Goal: Task Accomplishment & Management: Manage account settings

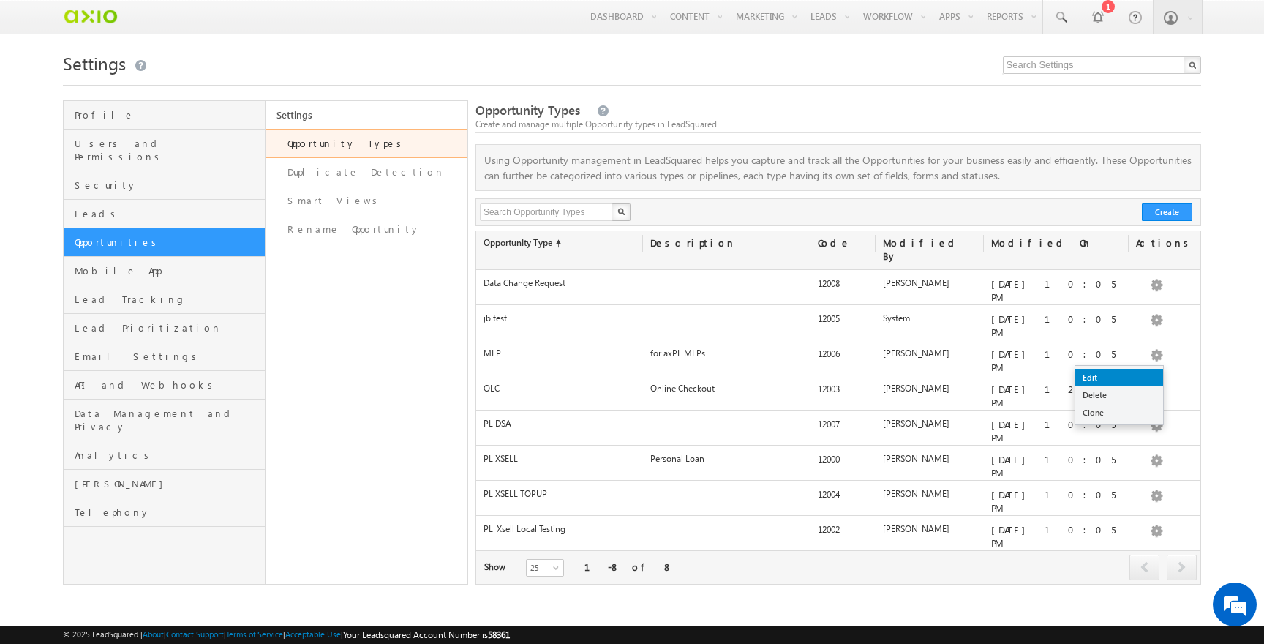
click at [1138, 375] on link "Edit" at bounding box center [1119, 378] width 88 height 18
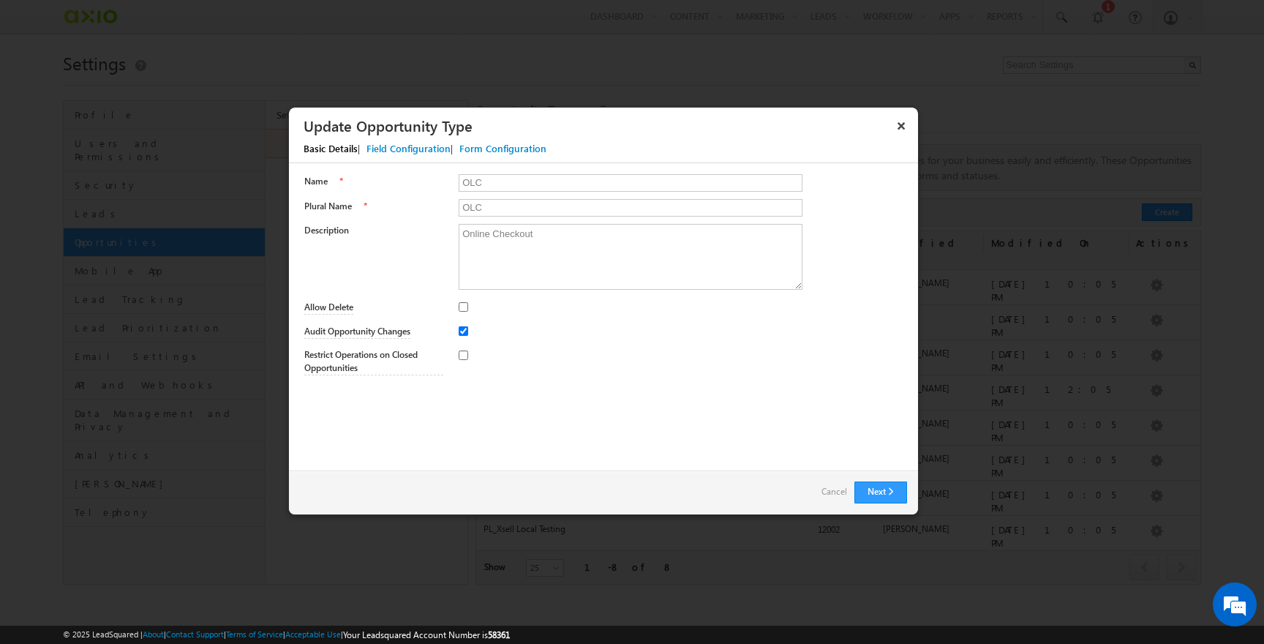
click at [397, 152] on div "Field Configuration" at bounding box center [409, 148] width 84 height 13
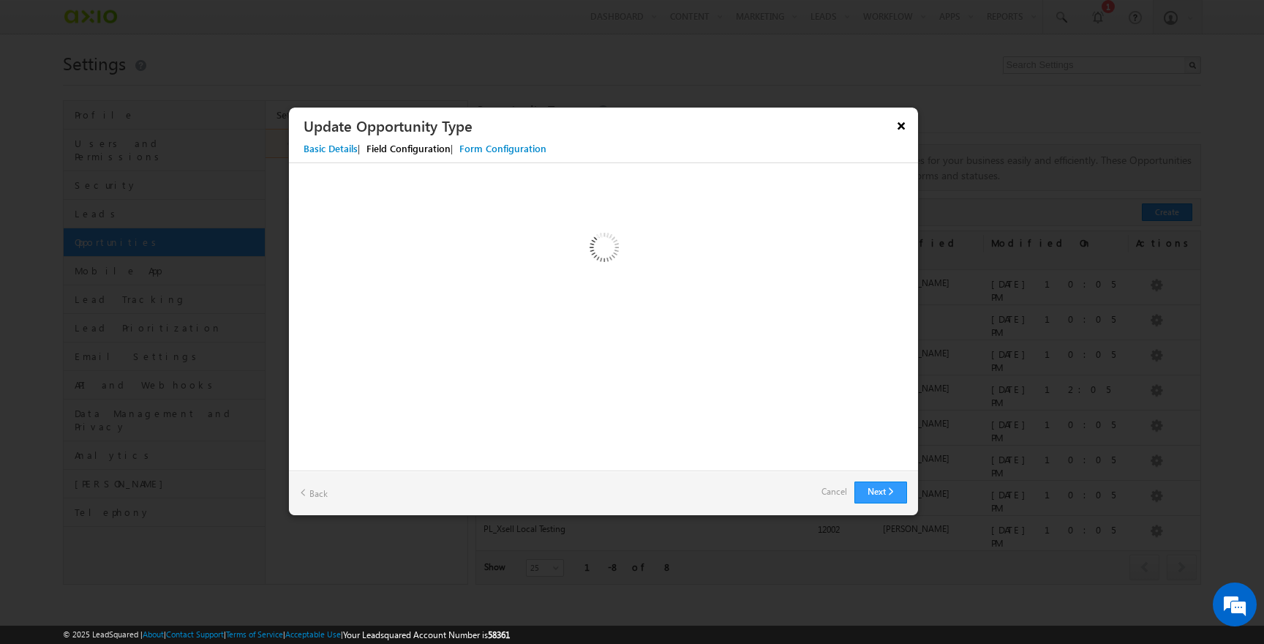
click at [900, 125] on button "×" at bounding box center [901, 126] width 23 height 26
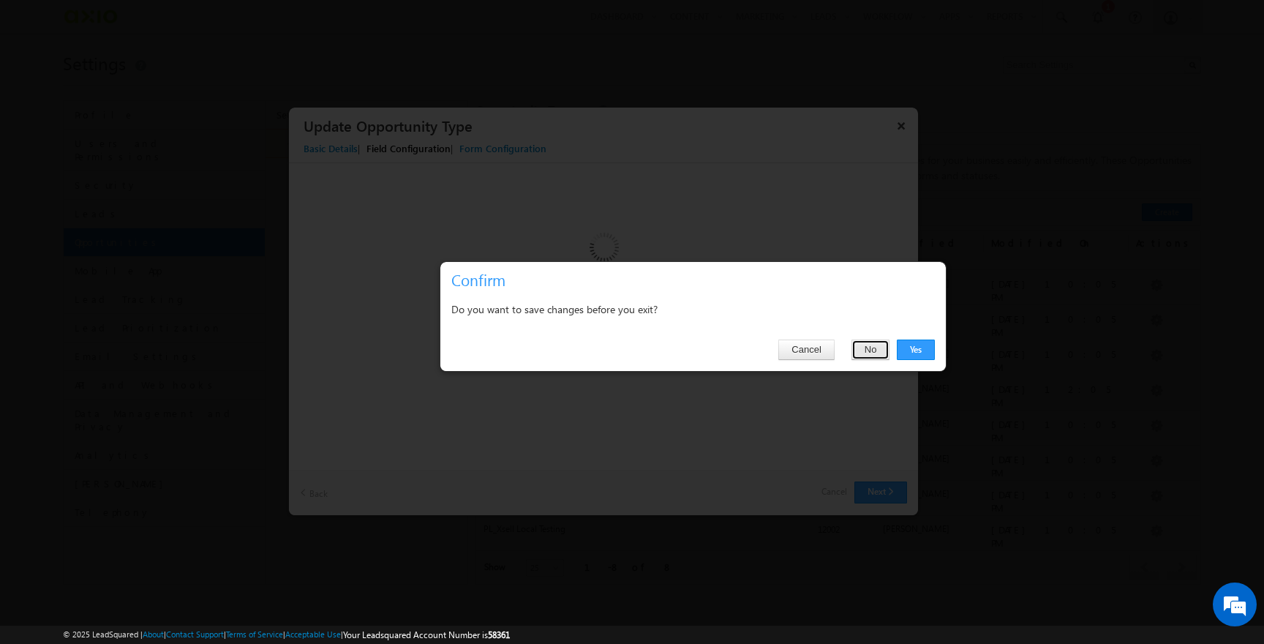
click at [860, 354] on button "No" at bounding box center [871, 349] width 39 height 20
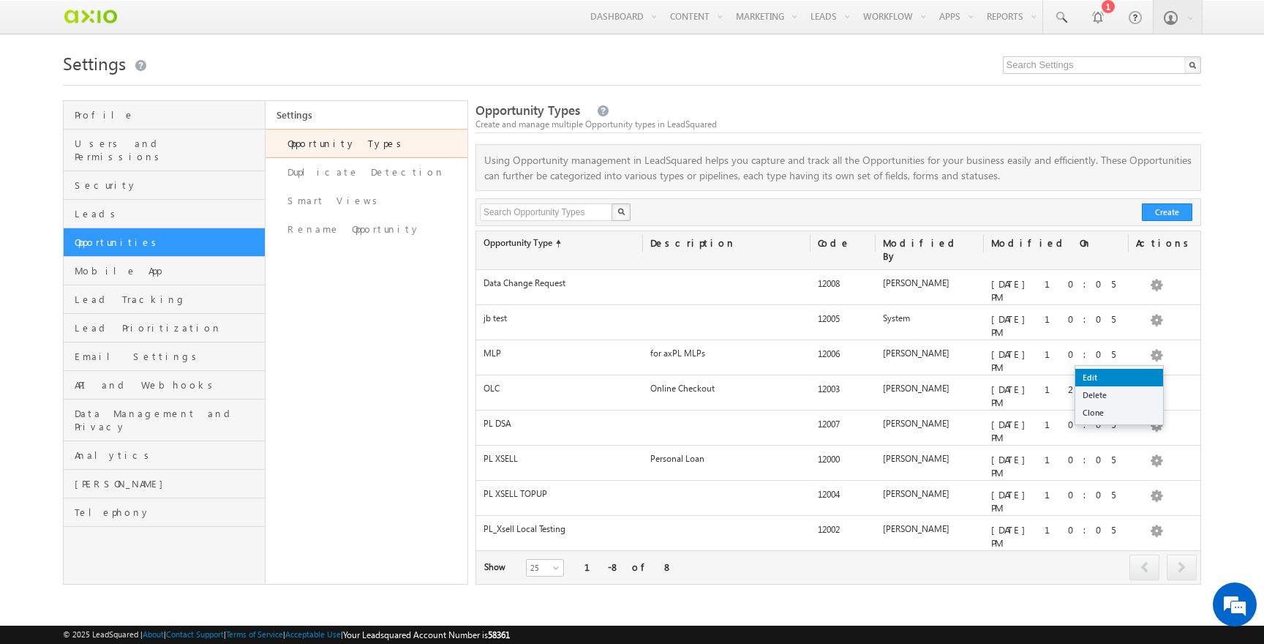
click at [1118, 375] on link "Edit" at bounding box center [1119, 378] width 88 height 18
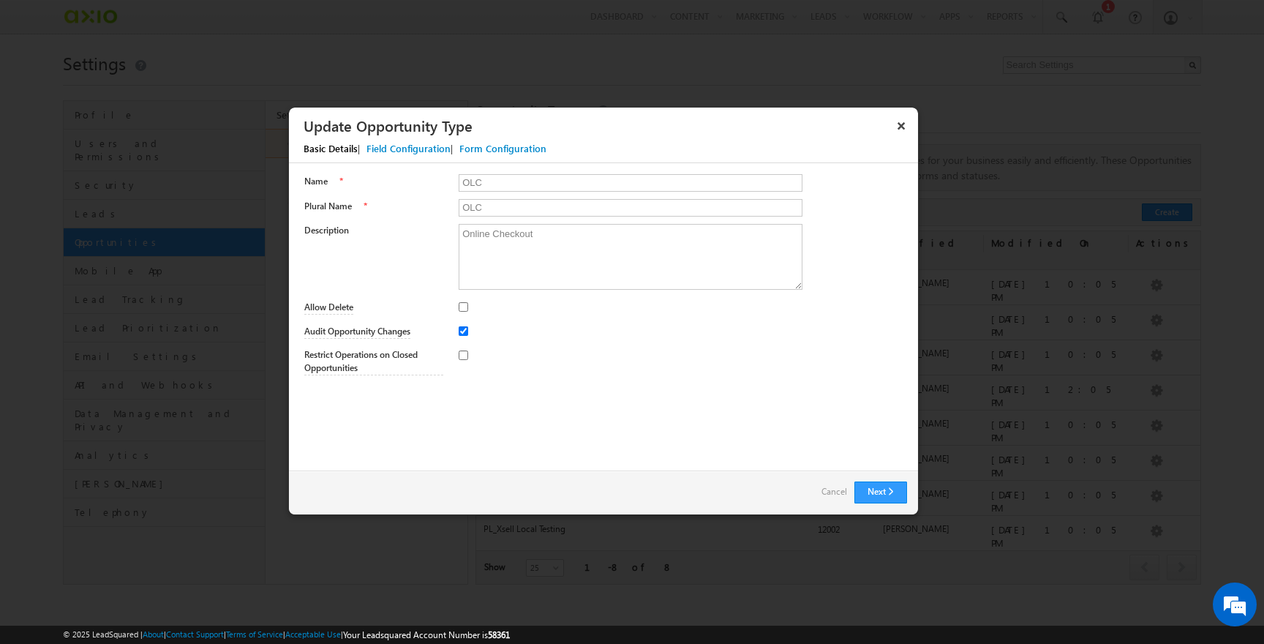
click at [403, 151] on div "Field Configuration" at bounding box center [409, 148] width 84 height 13
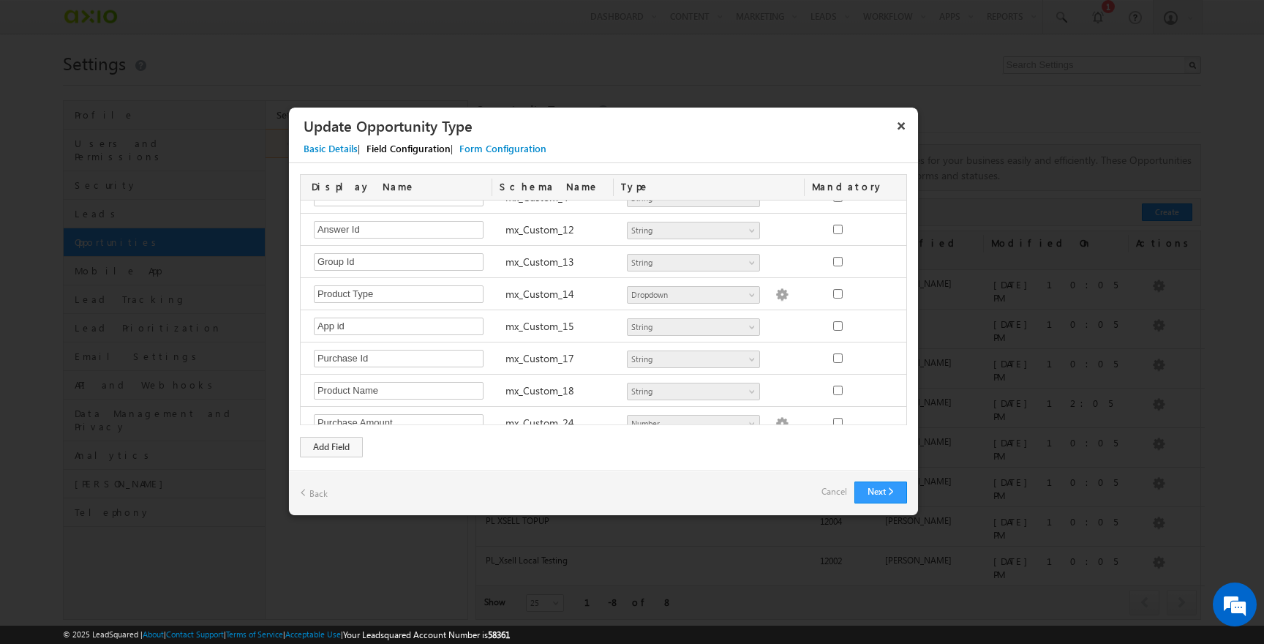
scroll to position [540, 0]
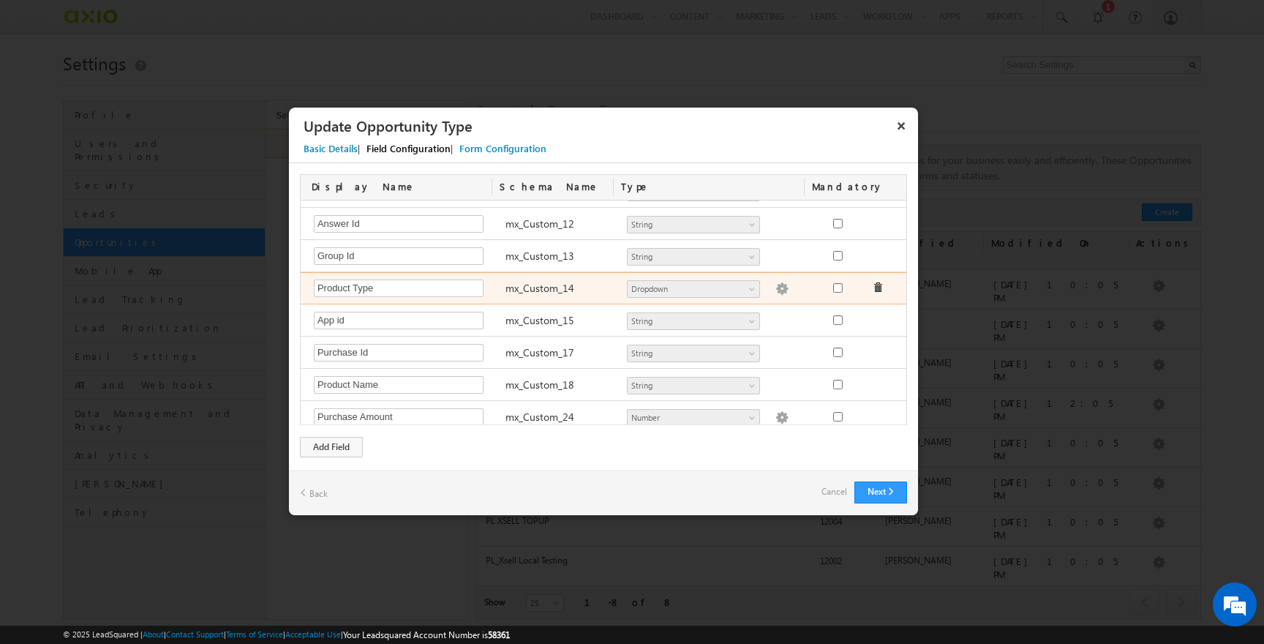
click at [776, 287] on img at bounding box center [782, 288] width 13 height 13
type textarea "1600 1900 2000 2200 2300 2400"
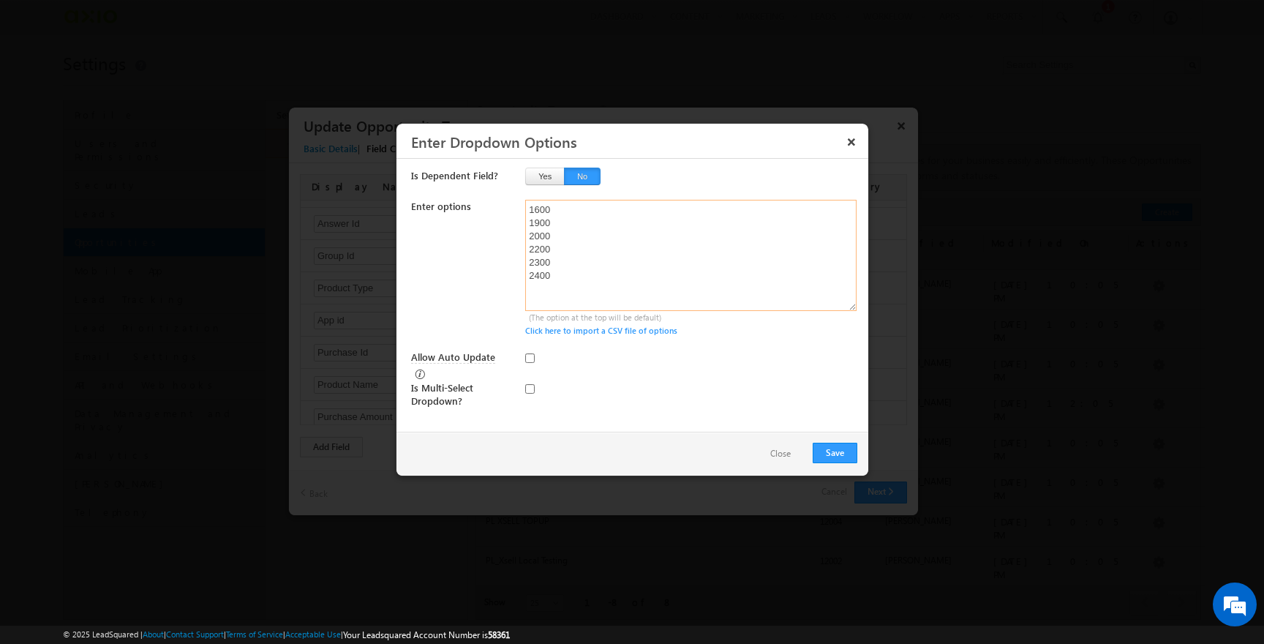
click at [562, 291] on textarea "1600 1900 2000 2200 2300 2400" at bounding box center [690, 255] width 331 height 111
click at [544, 290] on textarea "1600 1900 2000 2200 2300 2400" at bounding box center [690, 255] width 331 height 111
click at [558, 290] on textarea "1600 1900 2000 2200 2300 2400" at bounding box center [690, 255] width 331 height 111
click at [543, 293] on textarea "1600 1900 2000 2200 2300 2400" at bounding box center [690, 255] width 331 height 111
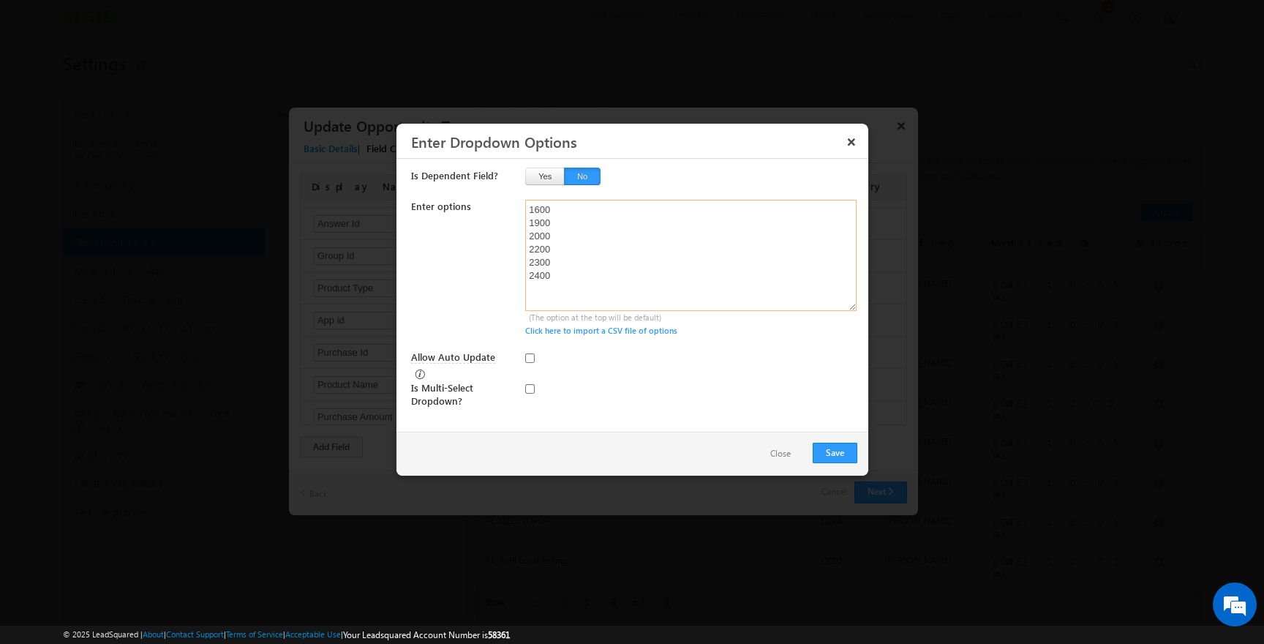
click at [543, 293] on textarea "1600 1900 2000 2200 2300 2400" at bounding box center [690, 255] width 331 height 111
click at [849, 139] on button "×" at bounding box center [851, 142] width 23 height 26
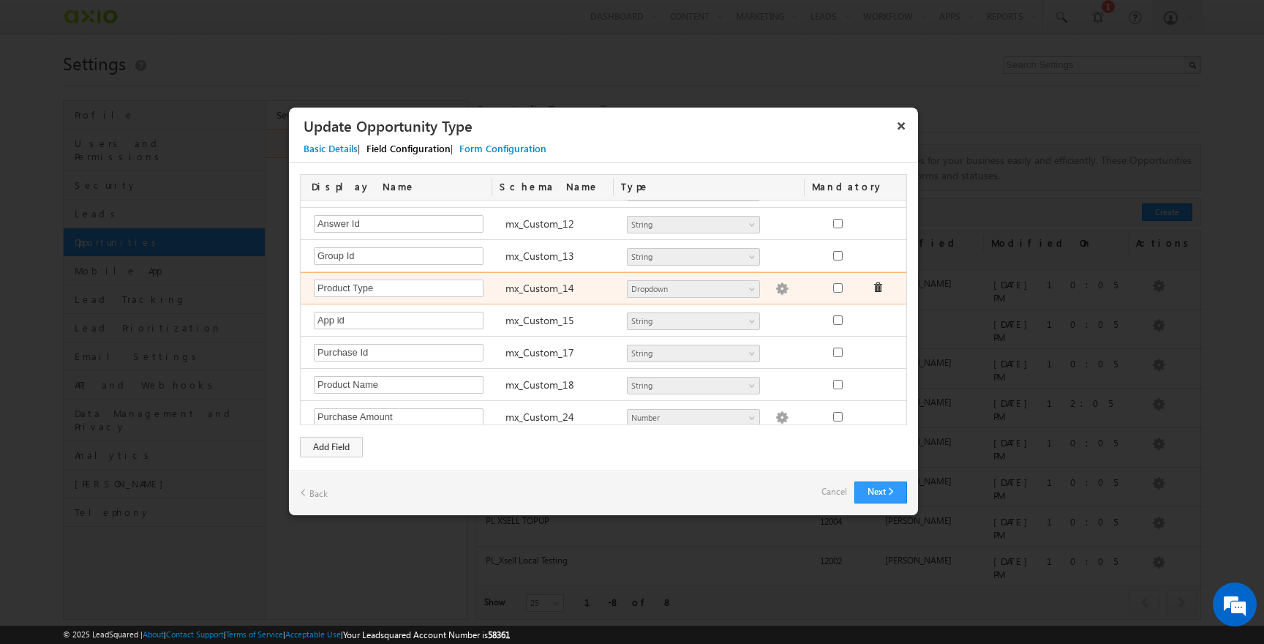
click at [776, 288] on img at bounding box center [782, 288] width 13 height 13
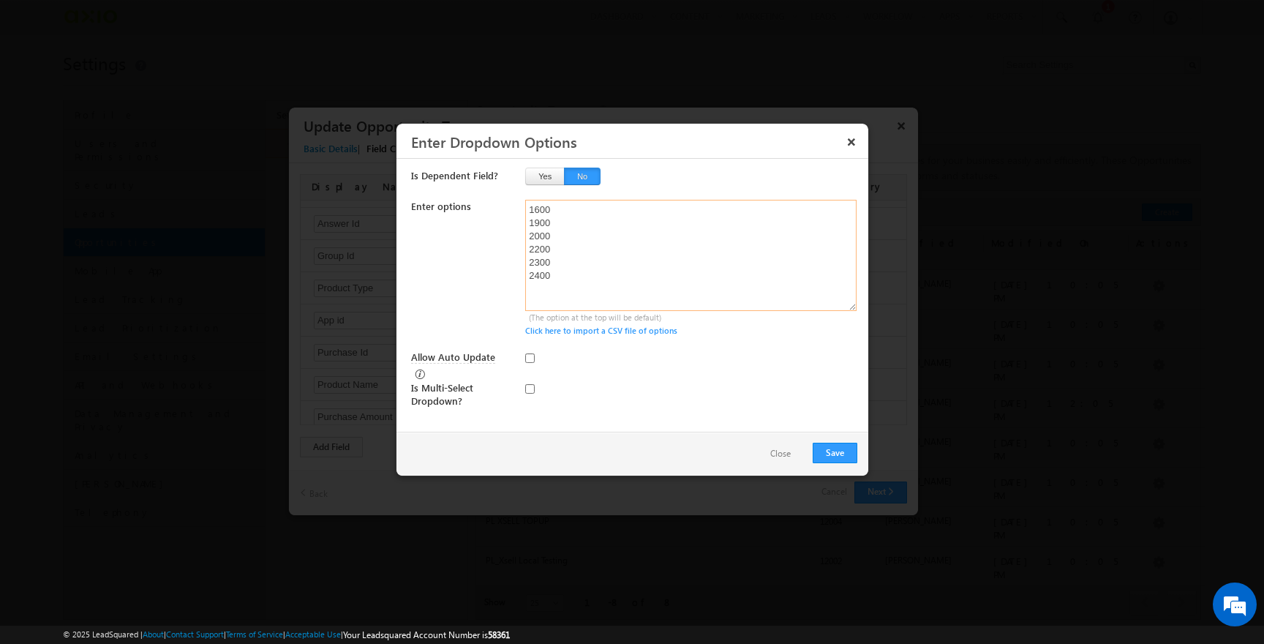
click at [529, 286] on textarea "1600 1900 2000 2200 2300 2400" at bounding box center [690, 255] width 331 height 111
click at [848, 144] on button "×" at bounding box center [851, 142] width 23 height 26
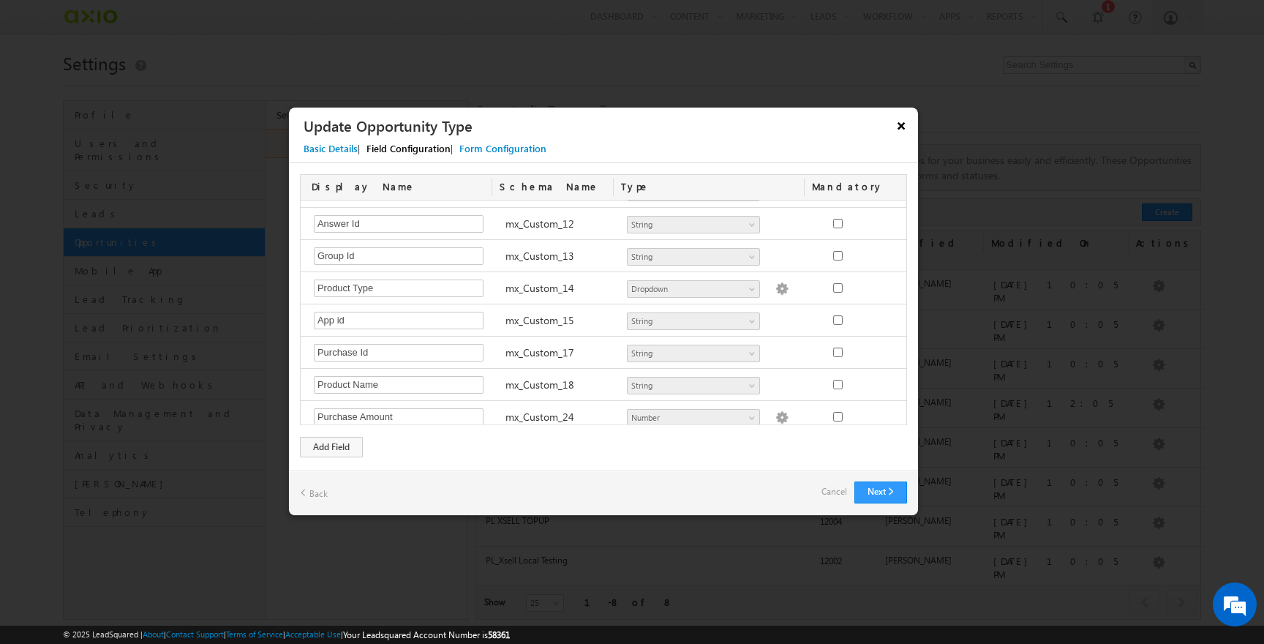
click at [905, 129] on button "×" at bounding box center [901, 126] width 23 height 26
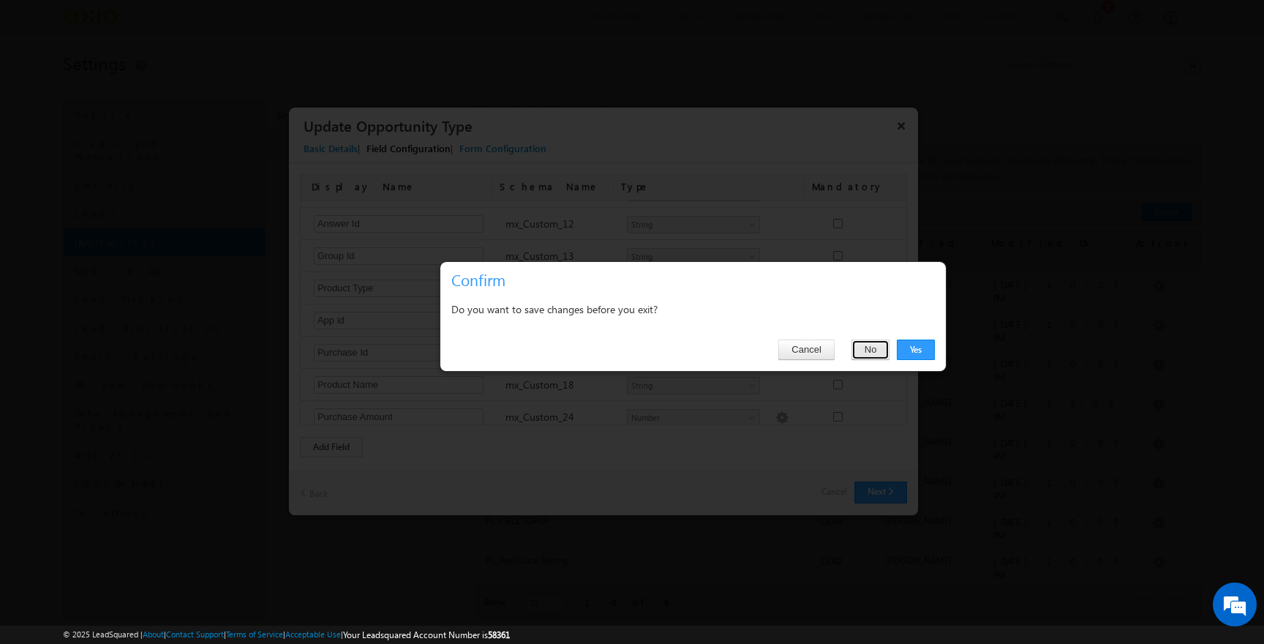
click at [862, 350] on button "No" at bounding box center [871, 349] width 39 height 20
